Goal: Information Seeking & Learning: Find specific page/section

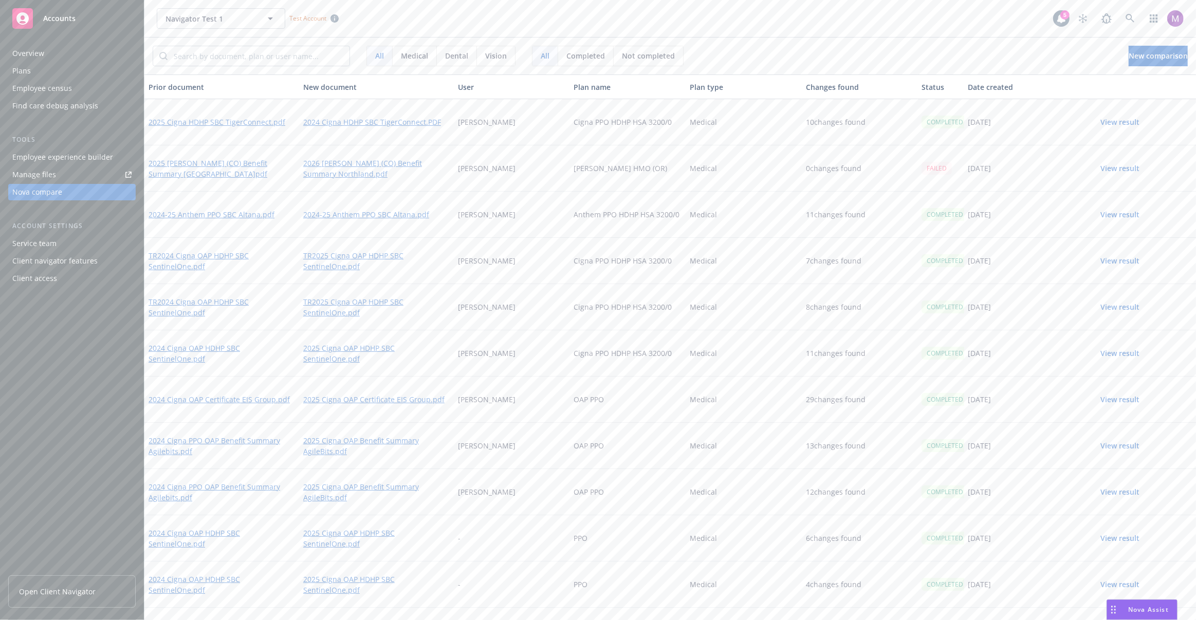
click at [1118, 167] on button "View result" at bounding box center [1120, 168] width 72 height 21
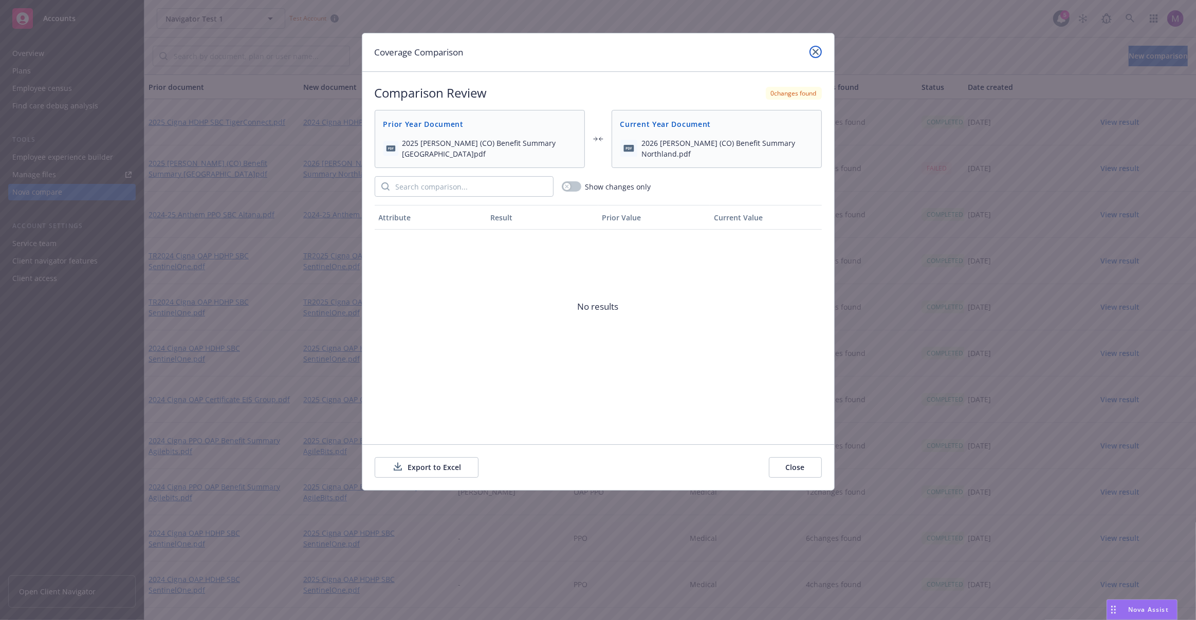
drag, startPoint x: 816, startPoint y: 49, endPoint x: 778, endPoint y: 70, distance: 43.5
click at [816, 49] on icon "close" at bounding box center [816, 52] width 6 height 6
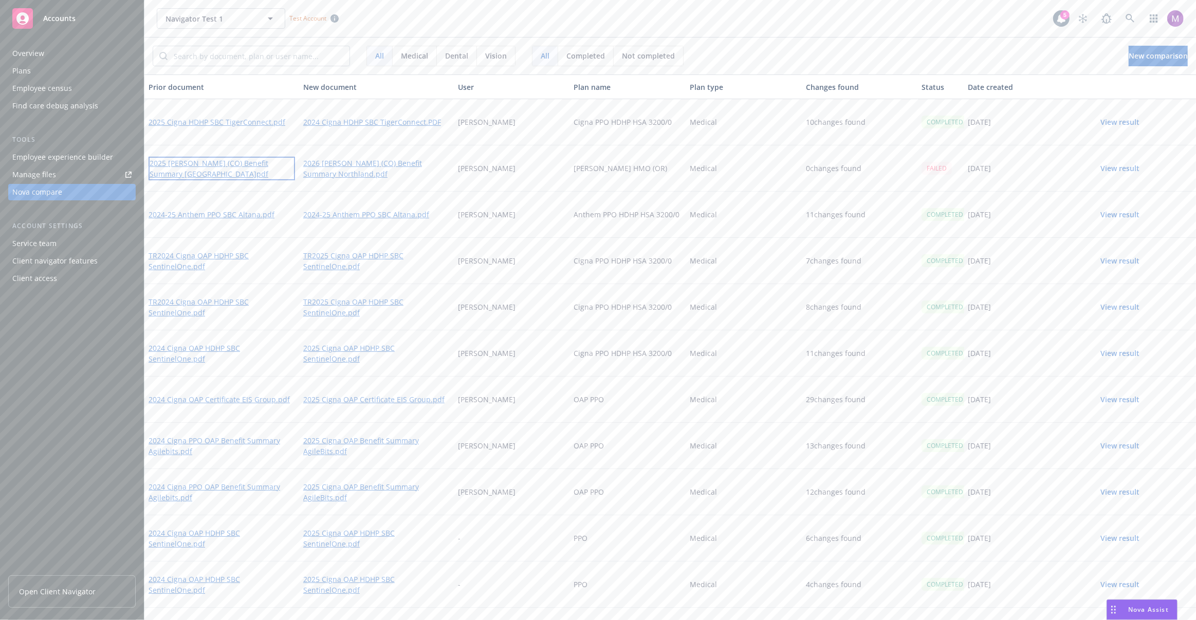
click at [251, 163] on link "2025 Kaiser (CO) Benefit Summary Northland.pdf" at bounding box center [222, 169] width 147 height 24
click at [1165, 63] on button "New comparison" at bounding box center [1158, 56] width 59 height 21
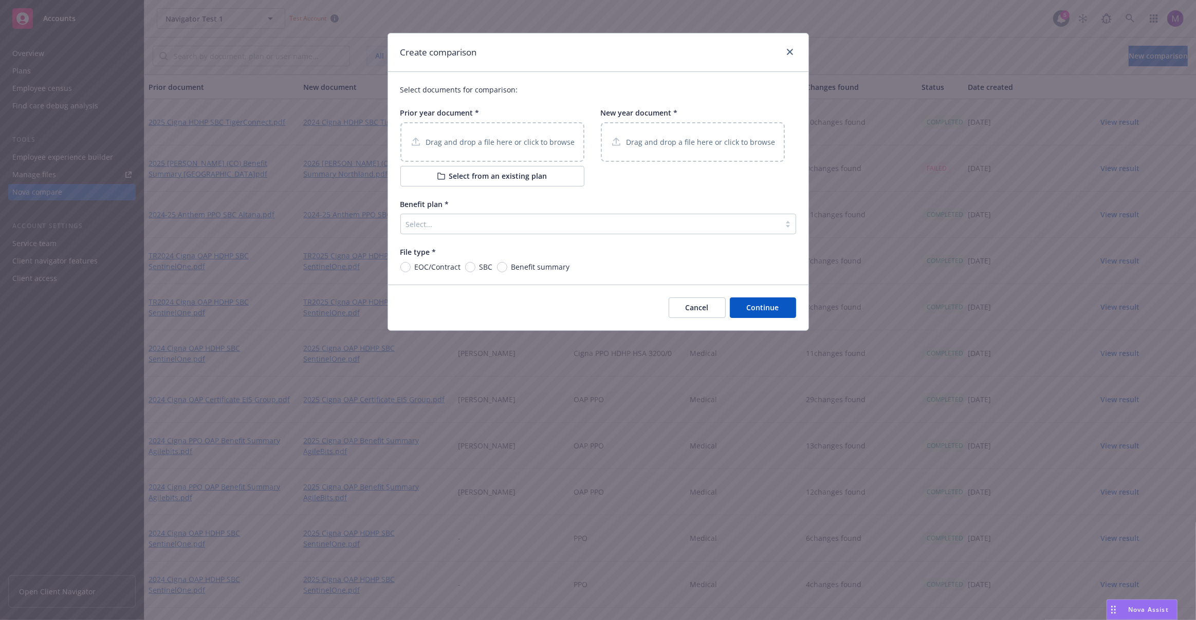
click at [464, 140] on p "Drag and drop a file here or click to browse" at bounding box center [500, 142] width 149 height 11
click at [653, 144] on p "Drag and drop a file here or click to browse" at bounding box center [701, 142] width 149 height 11
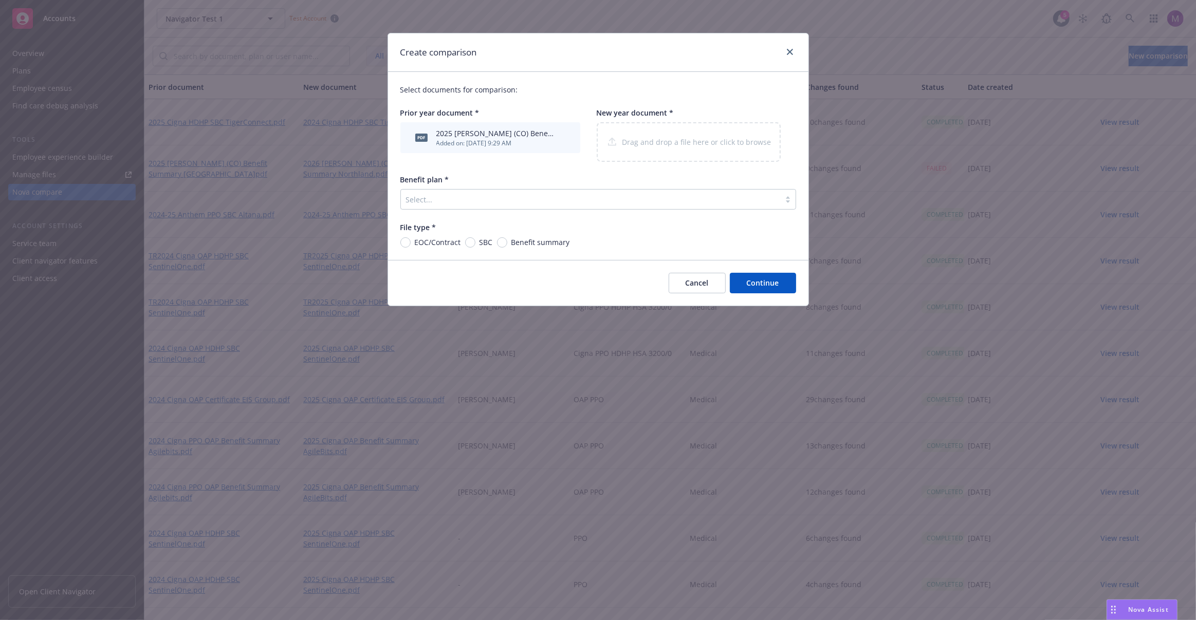
click at [472, 203] on div at bounding box center [590, 199] width 369 height 12
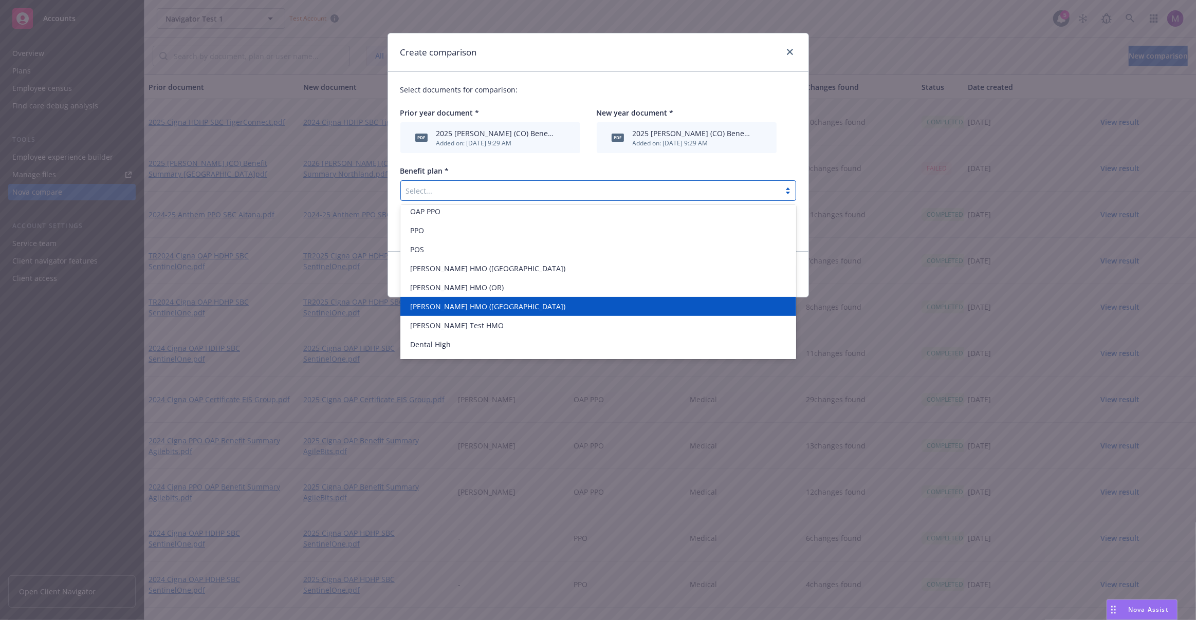
scroll to position [101, 0]
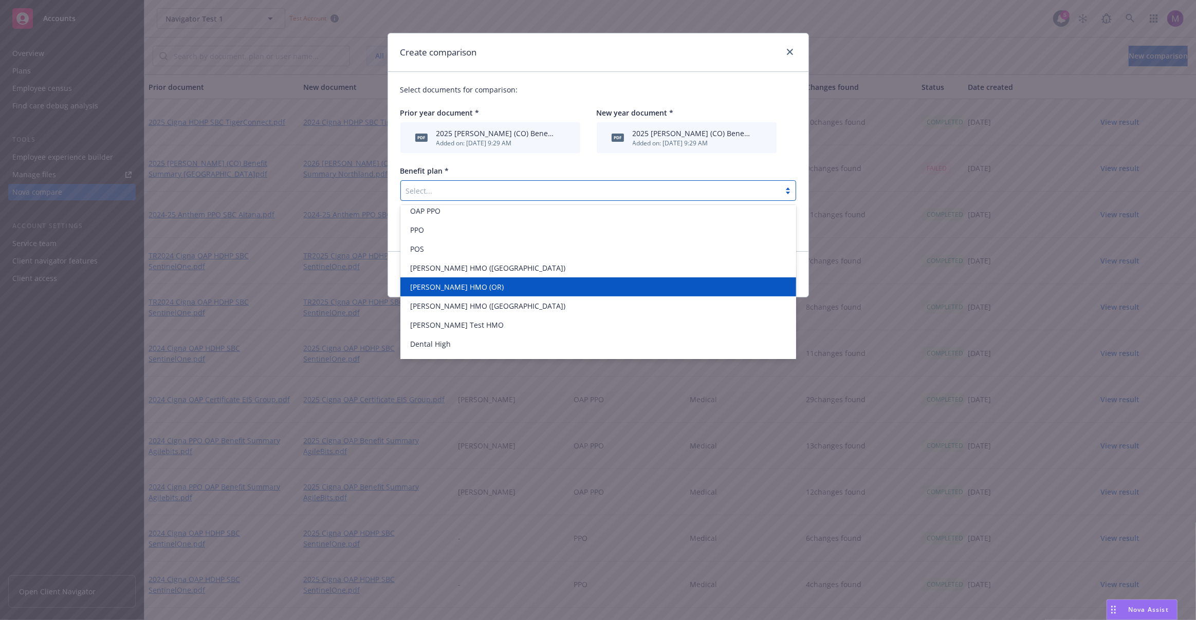
click at [484, 284] on div "Kaiser HMO (OR)" at bounding box center [598, 287] width 383 height 11
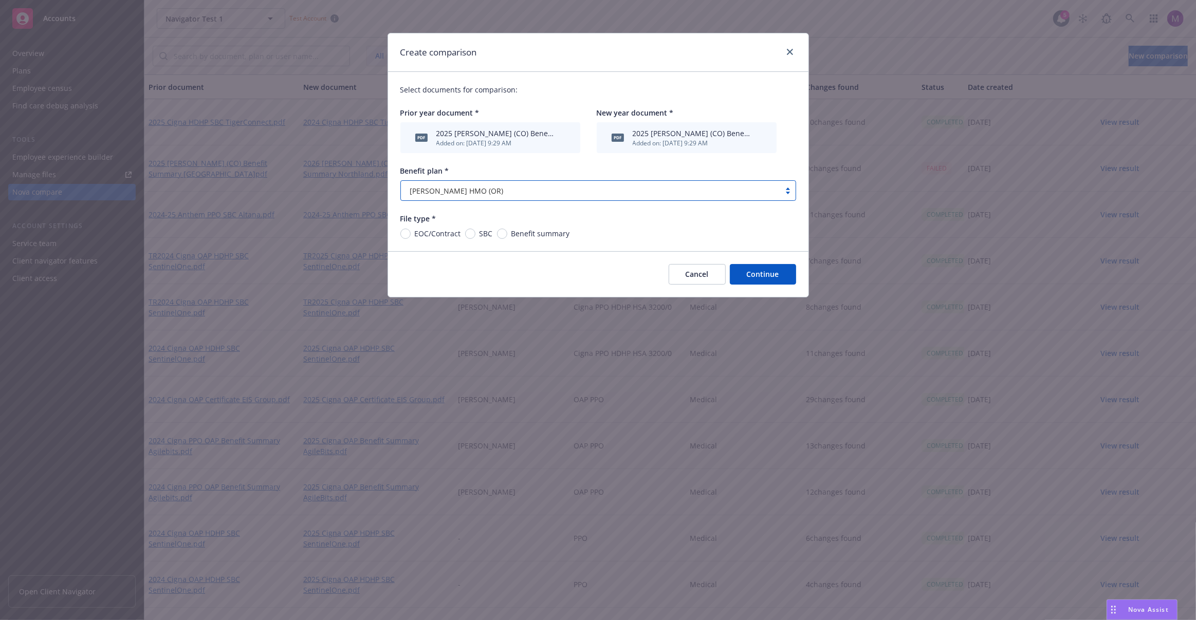
click at [476, 232] on span "SBC" at bounding box center [484, 233] width 17 height 11
click at [476, 232] on input "SBC" at bounding box center [470, 234] width 10 height 10
radio input "true"
click at [534, 236] on span "Benefit summary" at bounding box center [540, 233] width 59 height 11
click at [507, 236] on input "Benefit summary" at bounding box center [502, 234] width 10 height 10
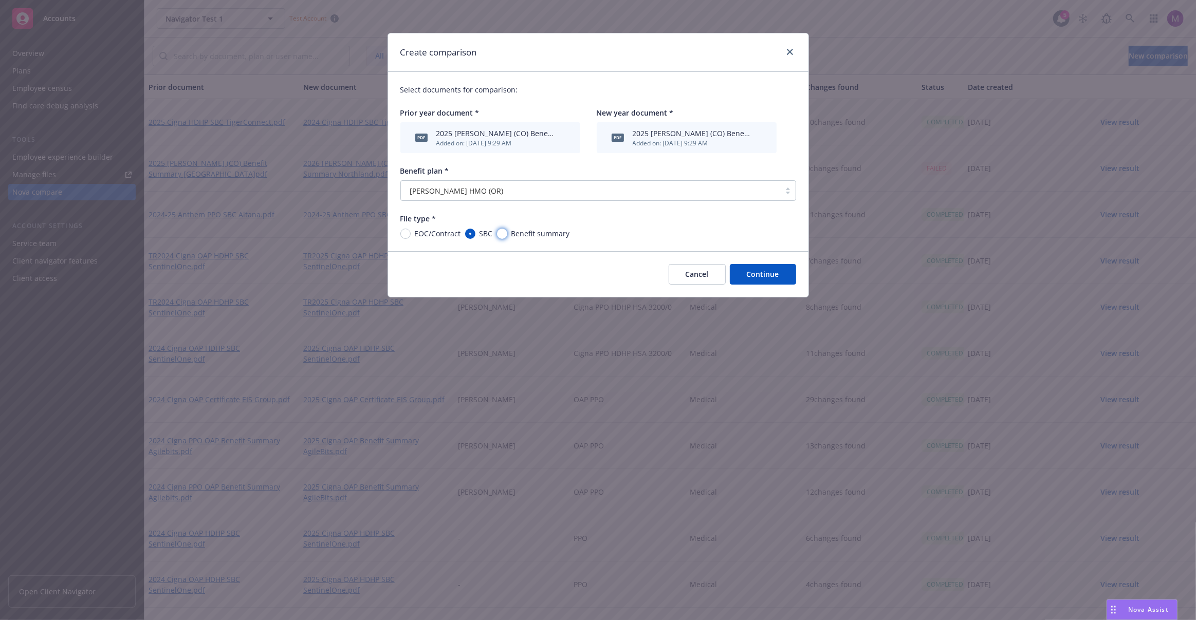
radio input "true"
click at [763, 270] on button "Continue" at bounding box center [763, 274] width 66 height 21
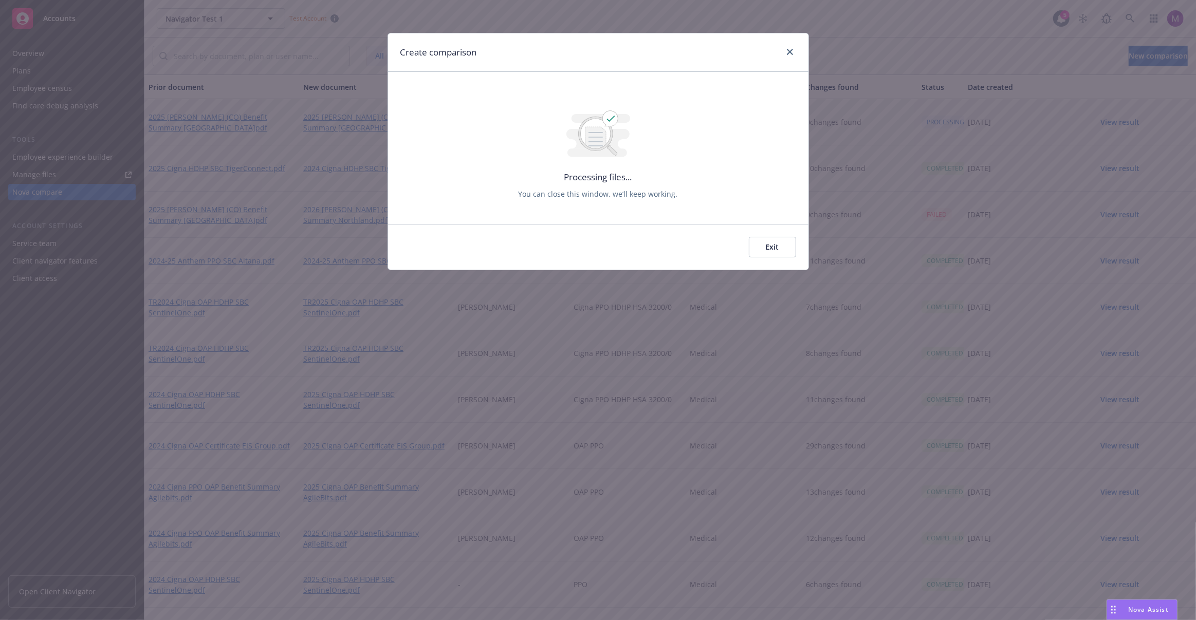
click at [784, 243] on button "Exit" at bounding box center [772, 247] width 47 height 21
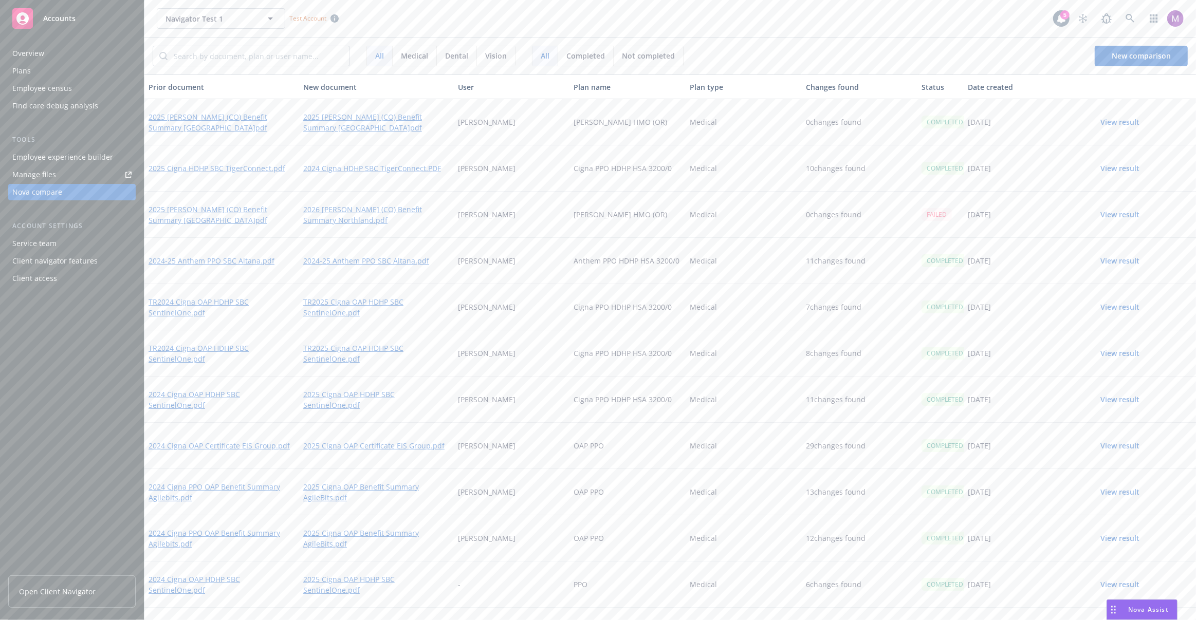
click at [1127, 124] on button "View result" at bounding box center [1120, 122] width 72 height 21
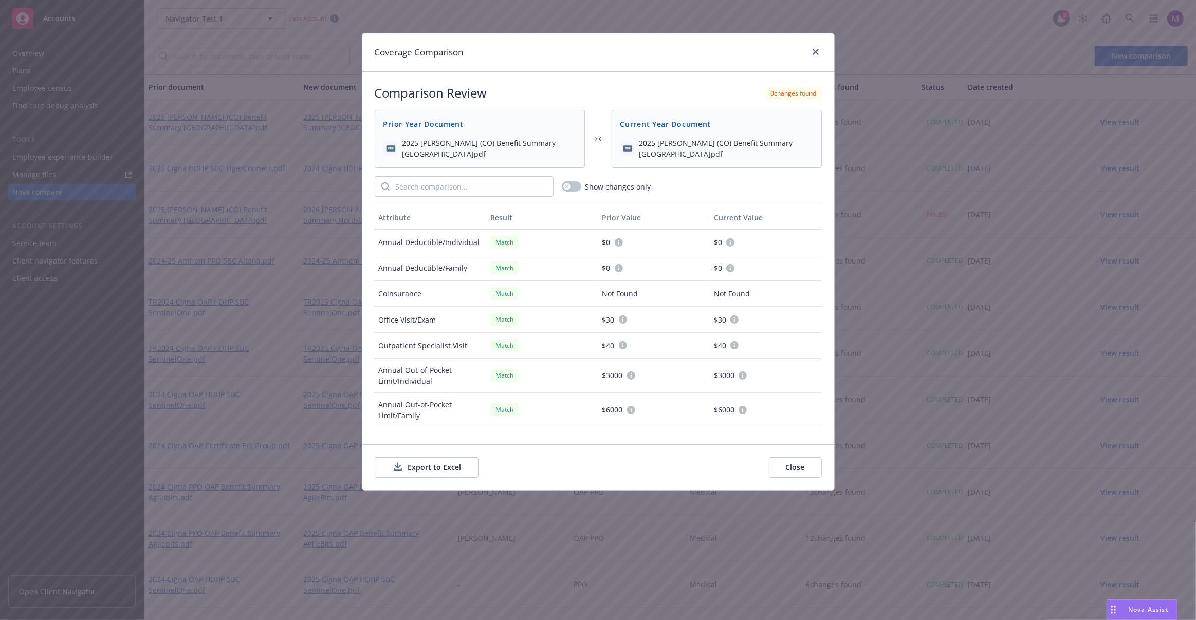
click at [412, 467] on button "Export to Excel" at bounding box center [427, 468] width 104 height 21
click at [817, 53] on icon "close" at bounding box center [816, 52] width 6 height 6
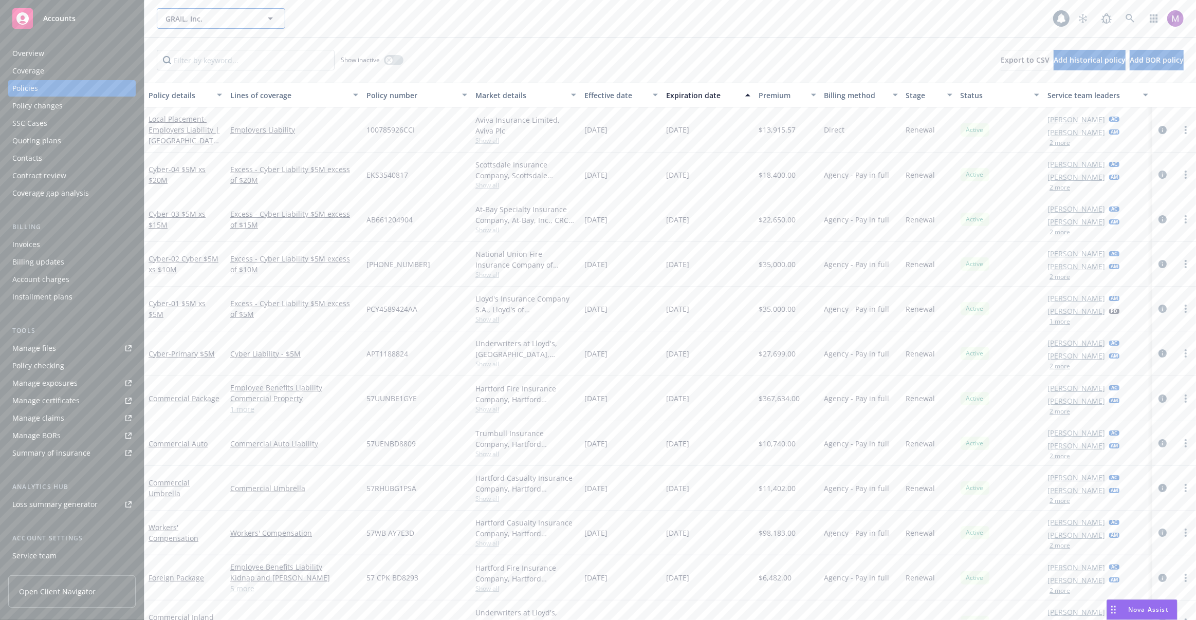
click at [188, 21] on span "GRAIL, Inc." at bounding box center [210, 18] width 89 height 11
type input "seaport"
click at [202, 51] on strong "Seaport Therapeutics, Inc." at bounding box center [214, 48] width 92 height 10
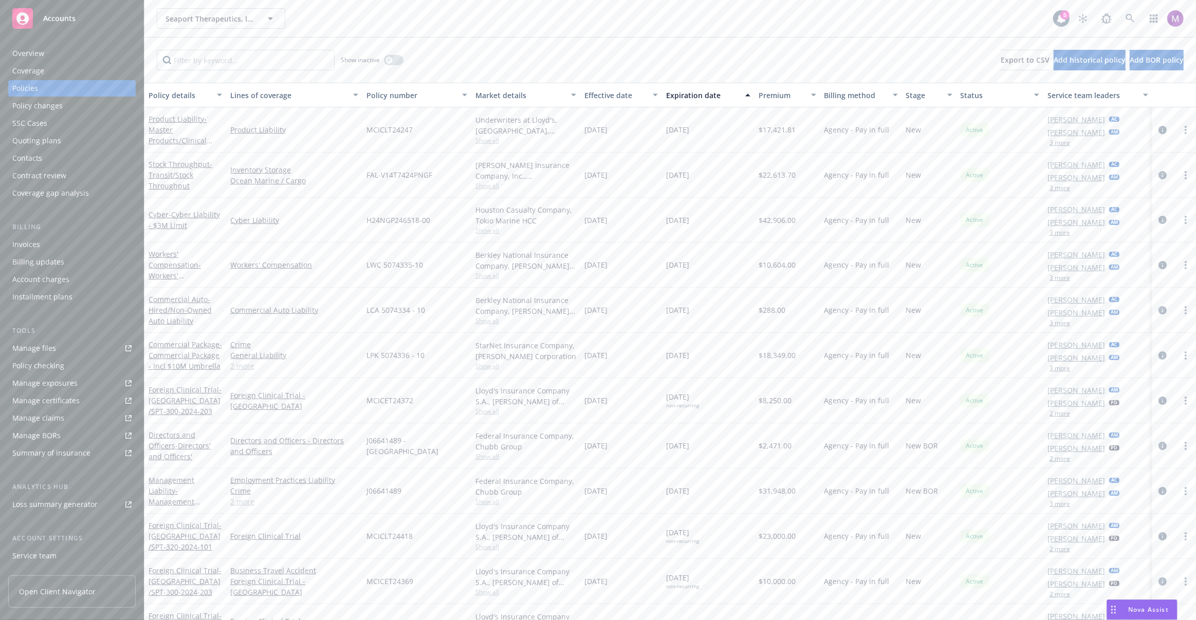
click at [202, 88] on button "Policy details" at bounding box center [185, 95] width 82 height 25
click at [220, 95] on div "button" at bounding box center [220, 95] width 5 height 24
click at [181, 220] on span "- Cyber Liability - $3M Limit" at bounding box center [184, 220] width 71 height 21
